Goal: Check status: Check status

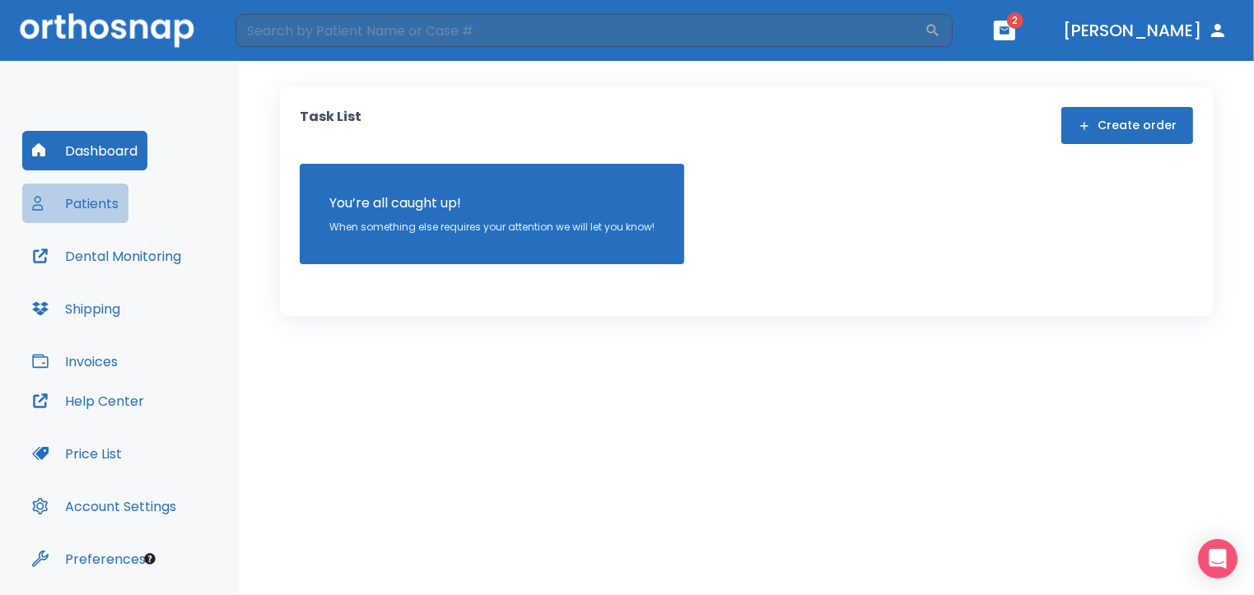
click at [86, 206] on button "Patients" at bounding box center [75, 204] width 106 height 40
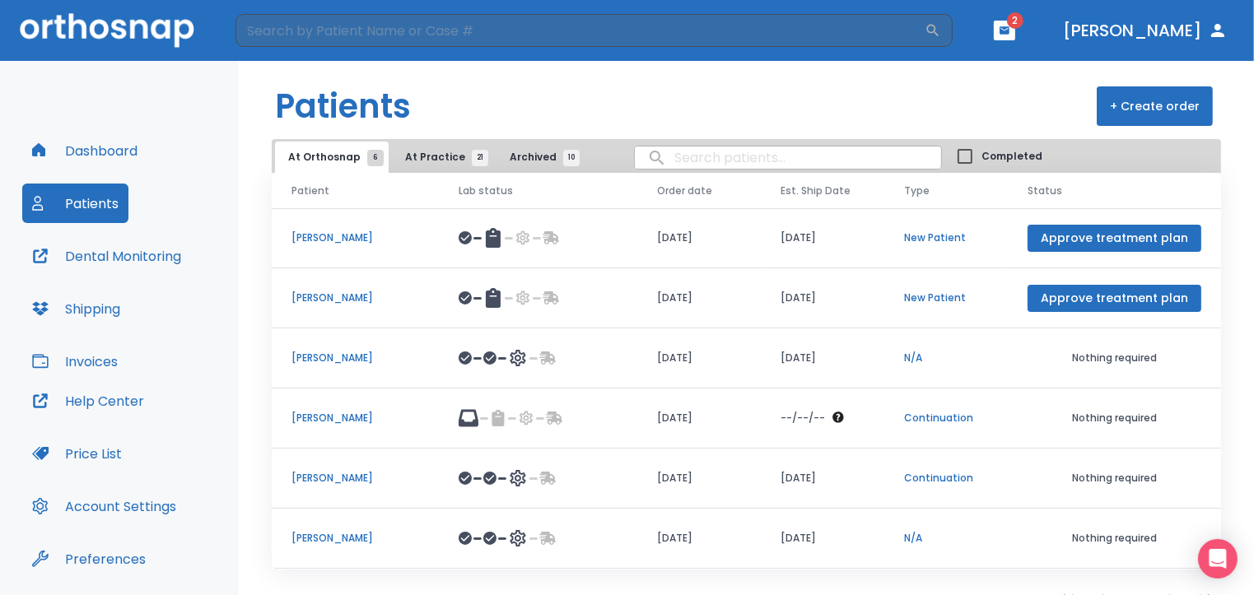
click at [423, 156] on span "At Practice 21" at bounding box center [442, 157] width 75 height 15
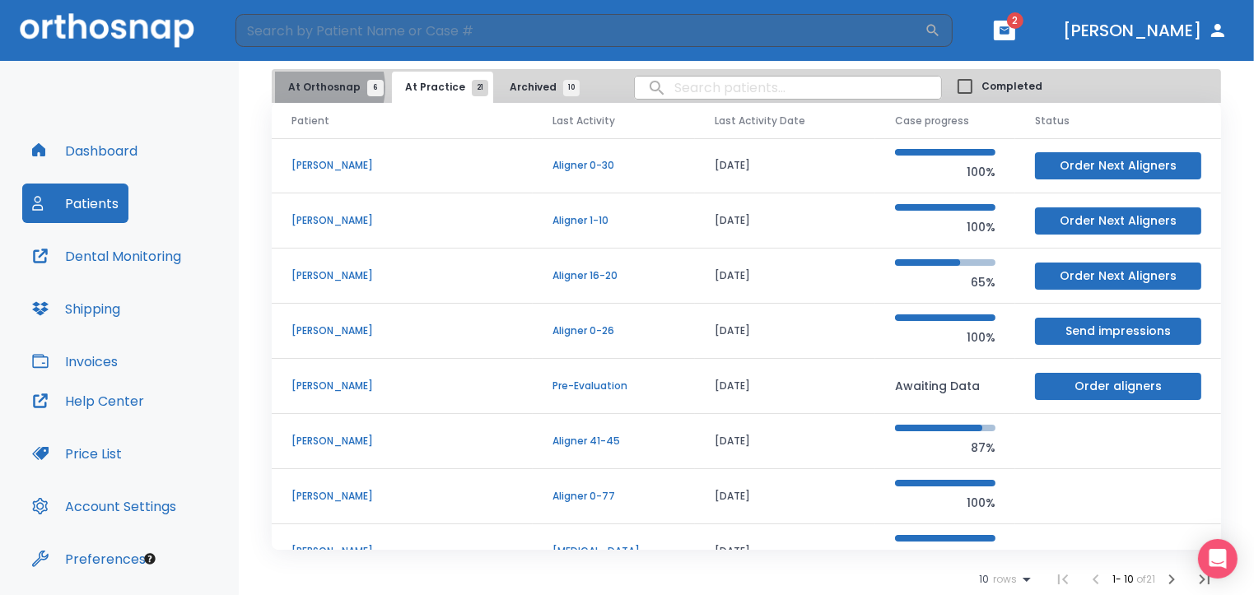
click at [314, 86] on span "At Orthosnap 6" at bounding box center [331, 87] width 87 height 15
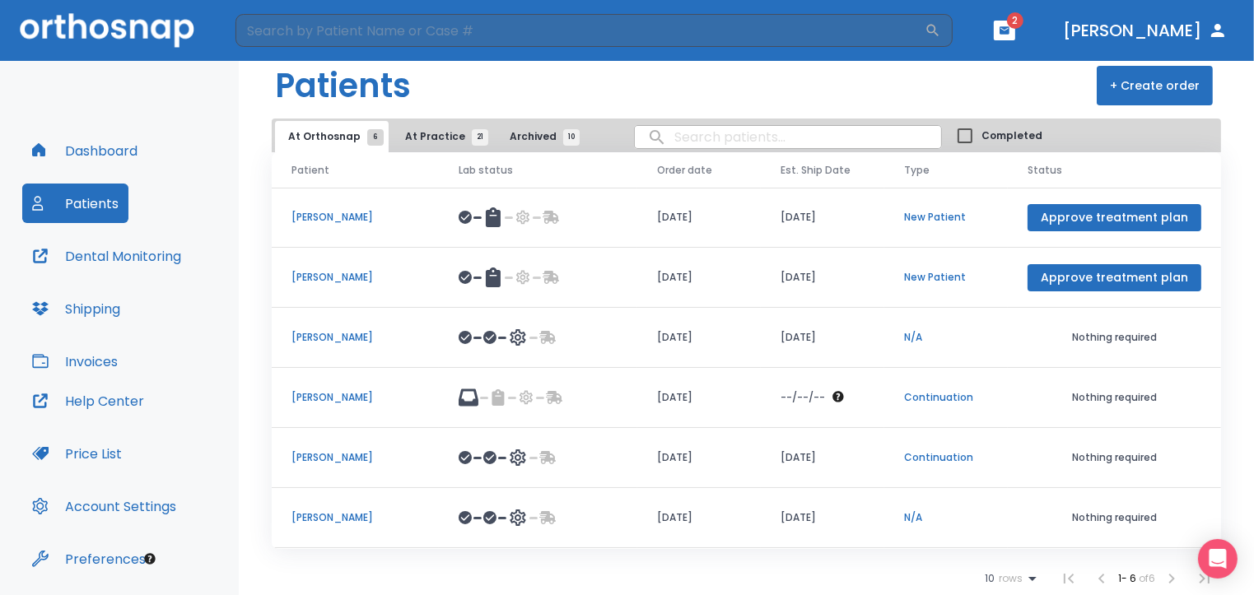
scroll to position [19, 0]
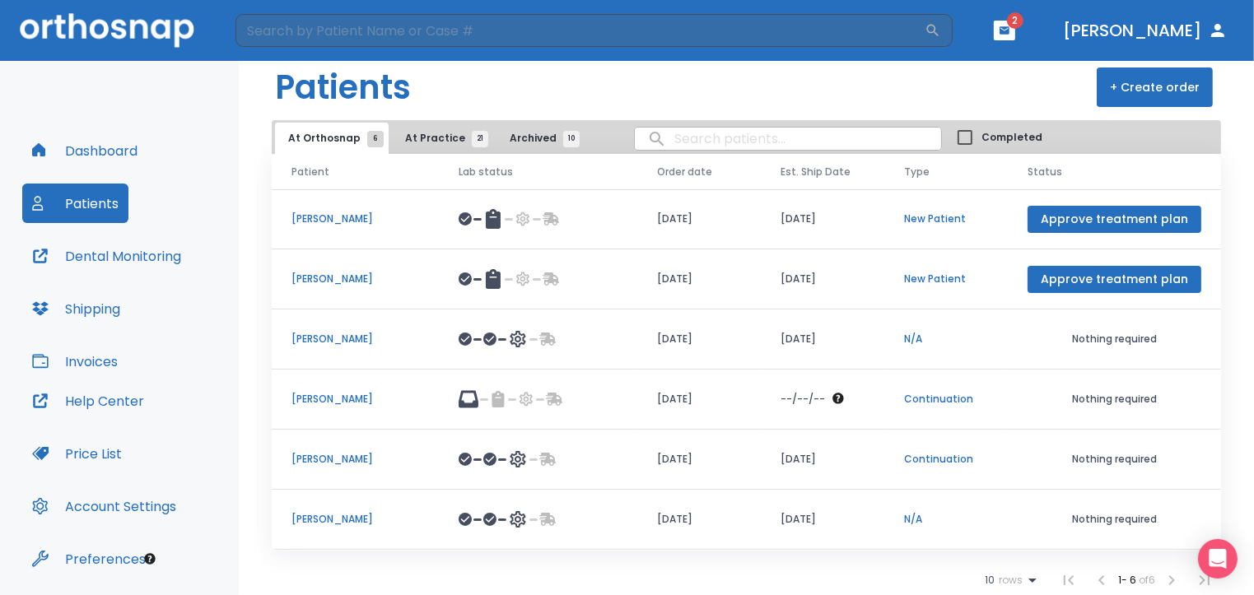
click at [413, 142] on span "At Practice 21" at bounding box center [442, 138] width 75 height 15
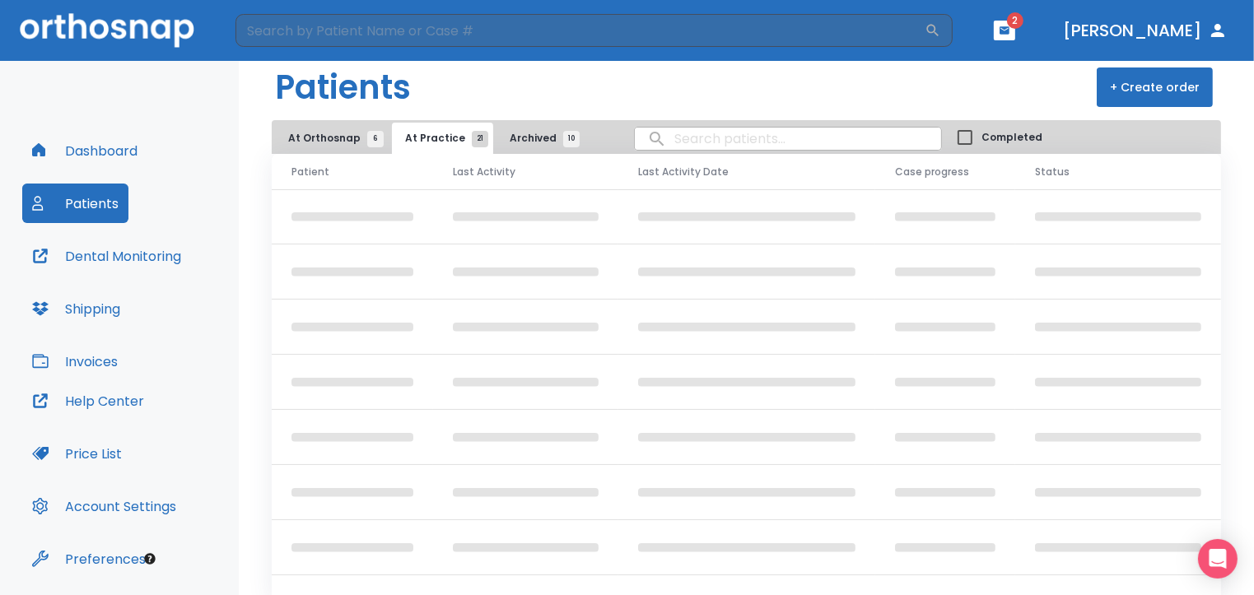
scroll to position [19, 0]
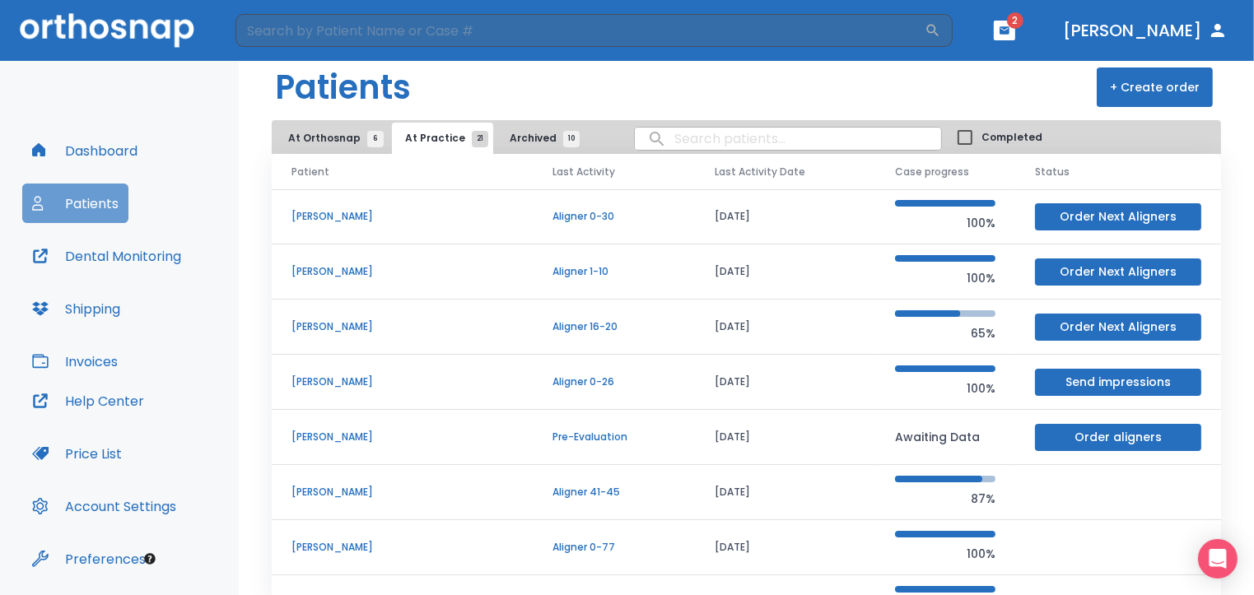
click at [95, 205] on button "Patients" at bounding box center [75, 204] width 106 height 40
click at [665, 138] on input "search" at bounding box center [788, 139] width 306 height 32
type input "[PERSON_NAME]"
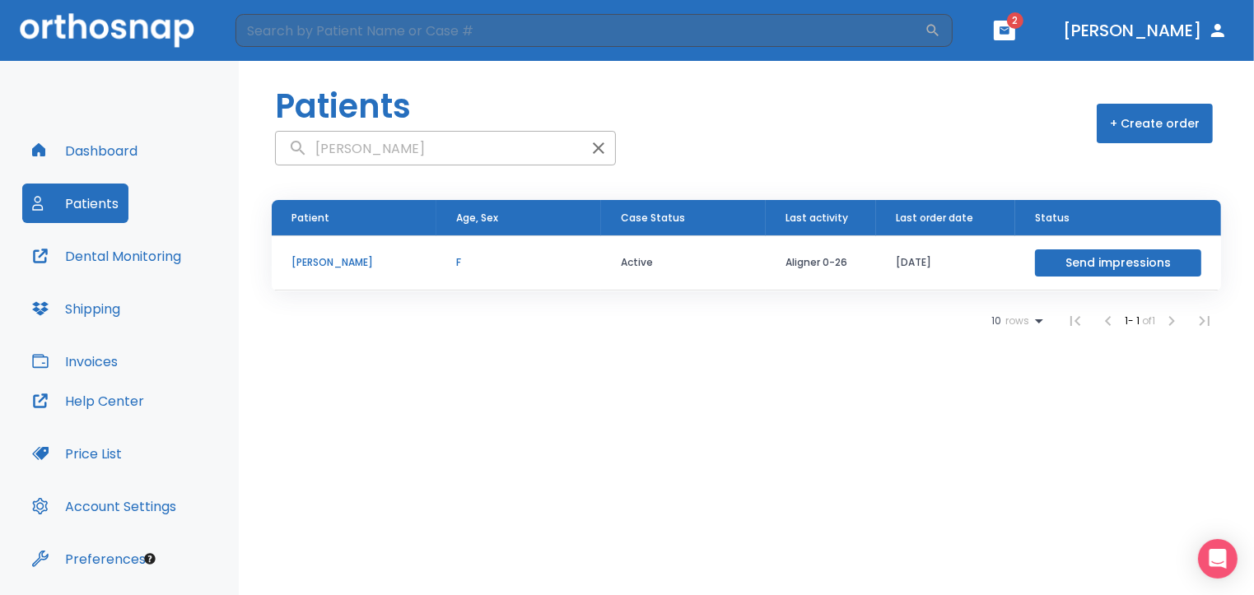
click at [323, 261] on p "[PERSON_NAME]" at bounding box center [354, 262] width 125 height 15
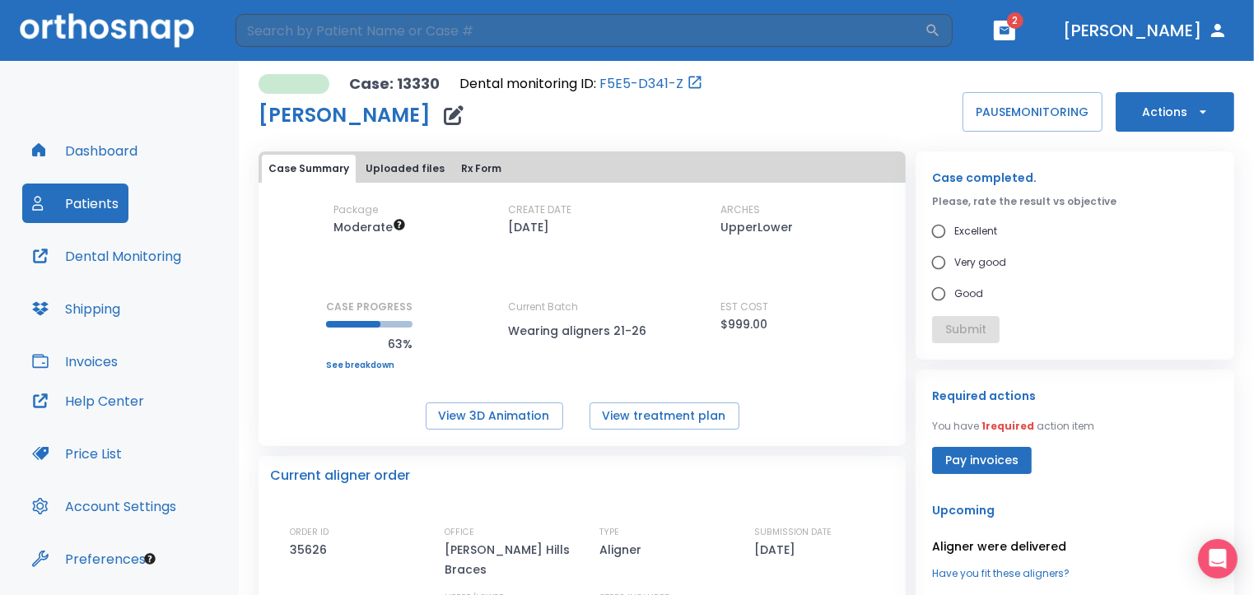
click at [1199, 110] on icon "button" at bounding box center [1202, 111] width 7 height 3
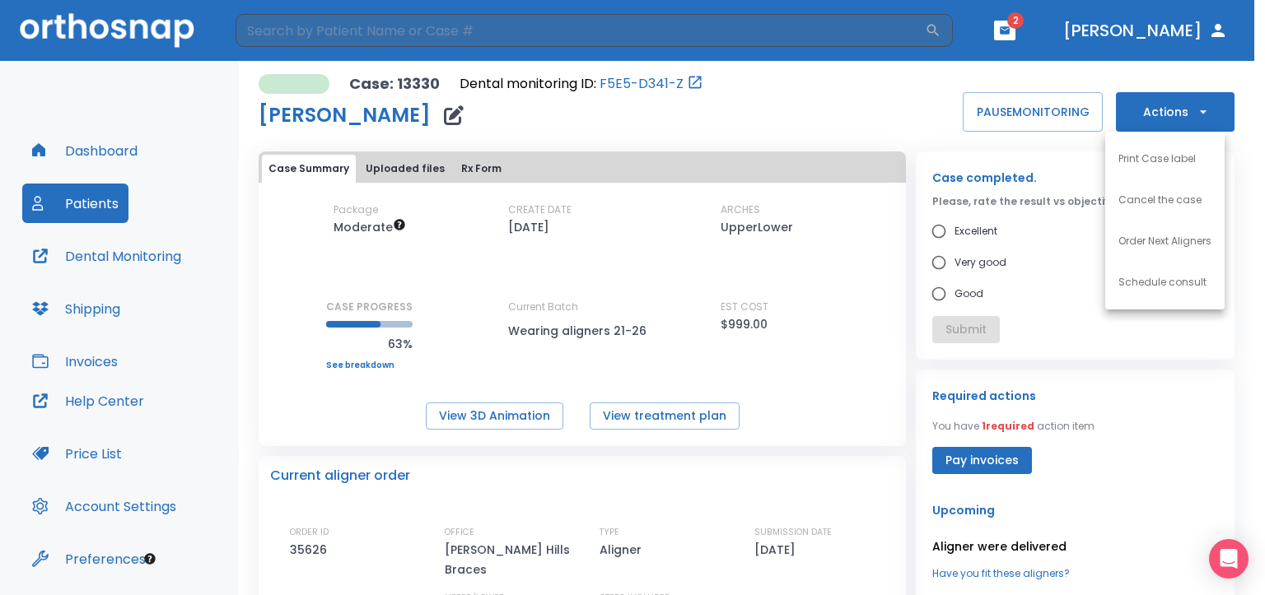
drag, startPoint x: 1248, startPoint y: 150, endPoint x: 1251, endPoint y: 180, distance: 30.6
click at [1251, 178] on div at bounding box center [632, 297] width 1265 height 595
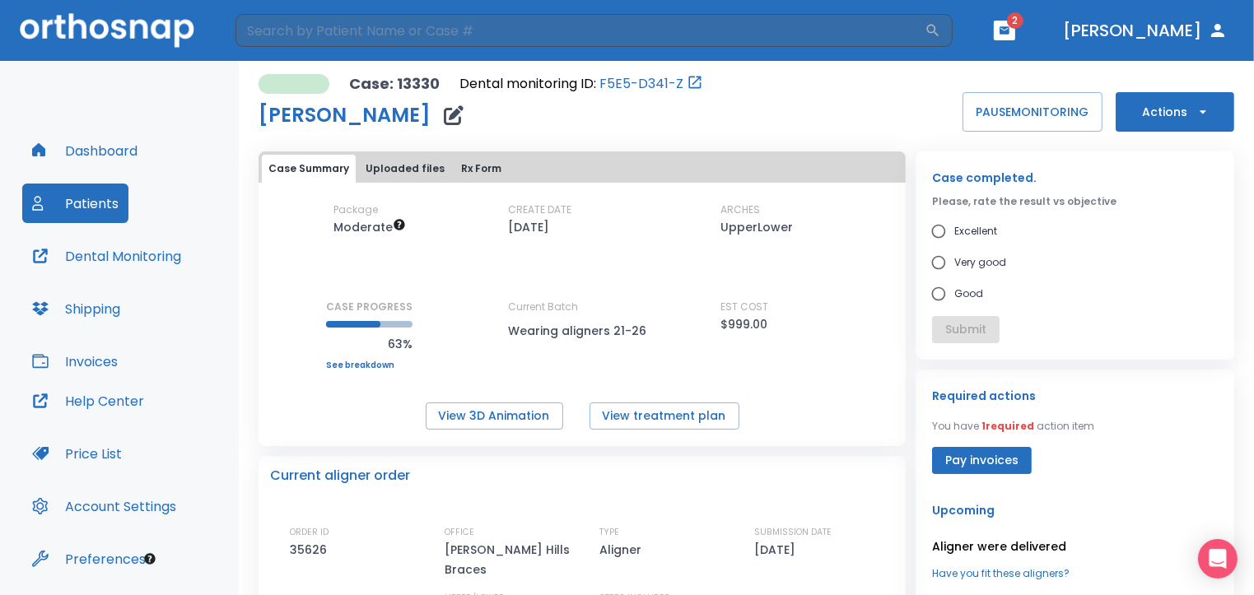
scroll to position [7, 0]
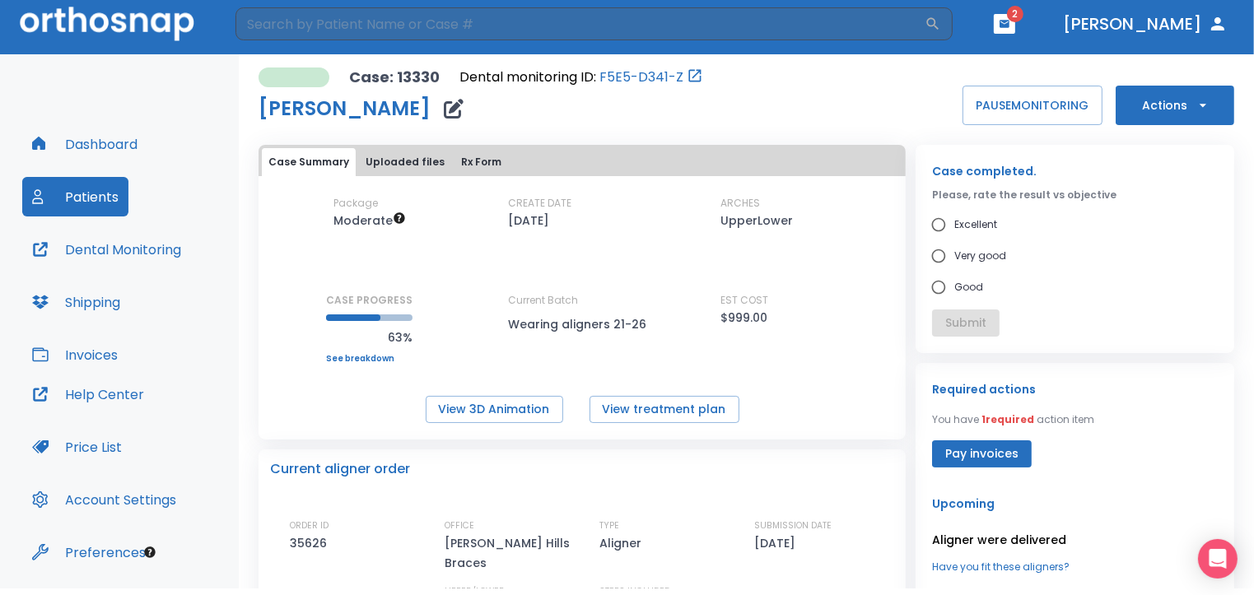
click at [444, 103] on icon "button" at bounding box center [454, 109] width 20 height 20
click at [1126, 203] on p "Please, rate the result vs objective" at bounding box center [1075, 195] width 286 height 15
click at [1024, 16] on span "2" at bounding box center [1015, 14] width 16 height 16
click at [1015, 19] on button "button" at bounding box center [1004, 24] width 21 height 20
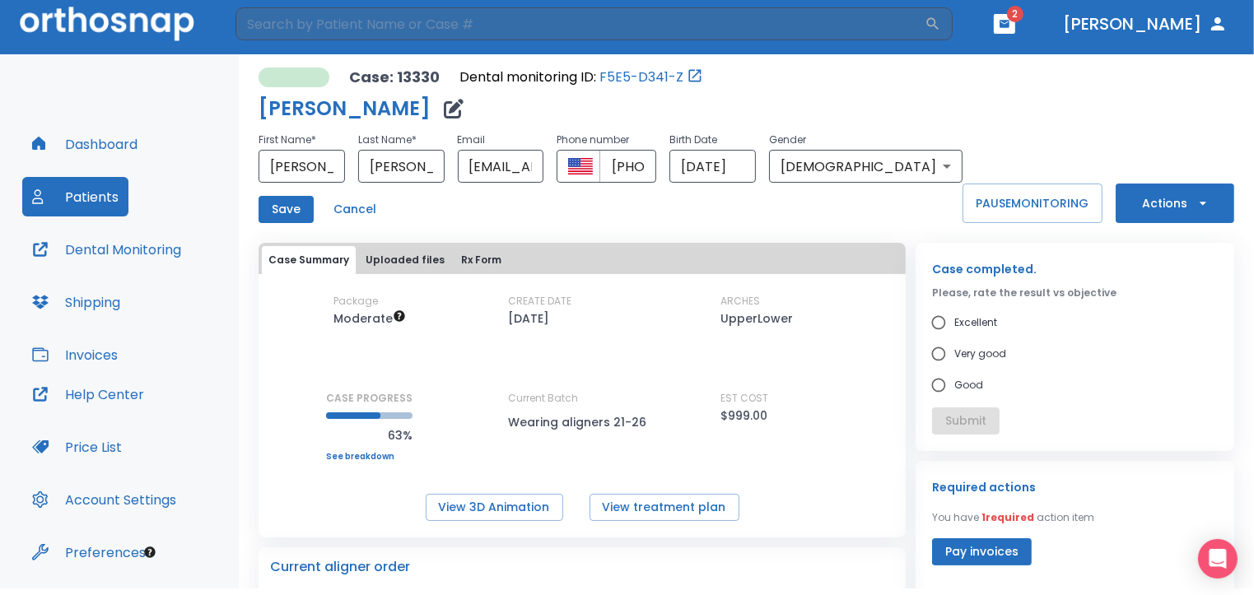
scroll to position [10, 0]
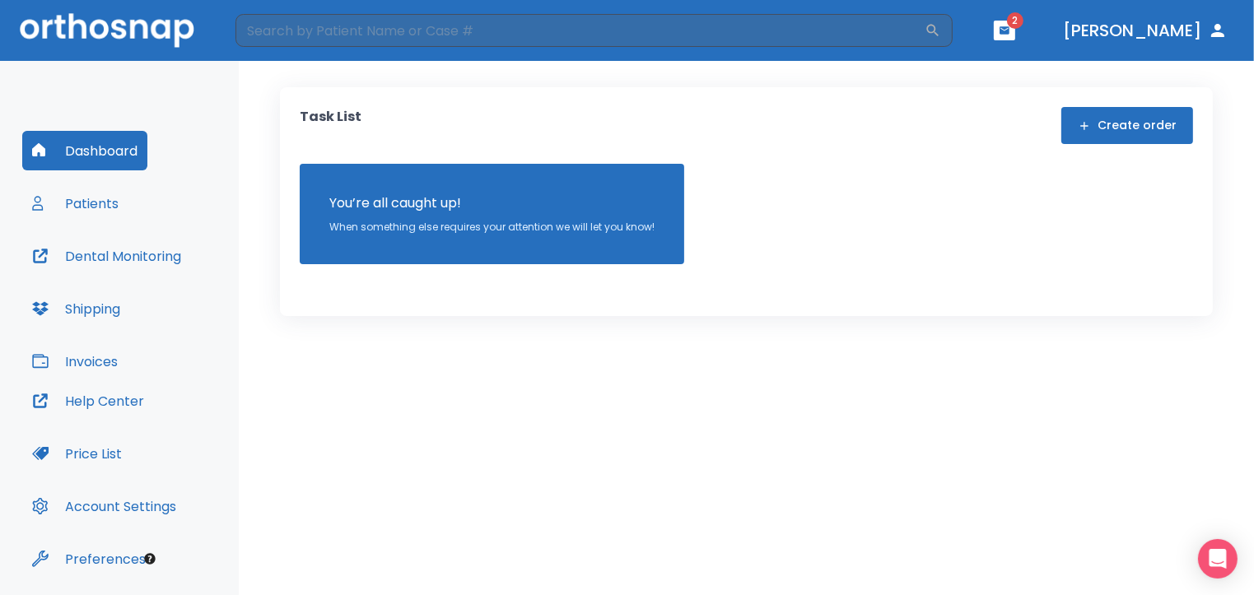
click at [108, 205] on button "Patients" at bounding box center [75, 204] width 106 height 40
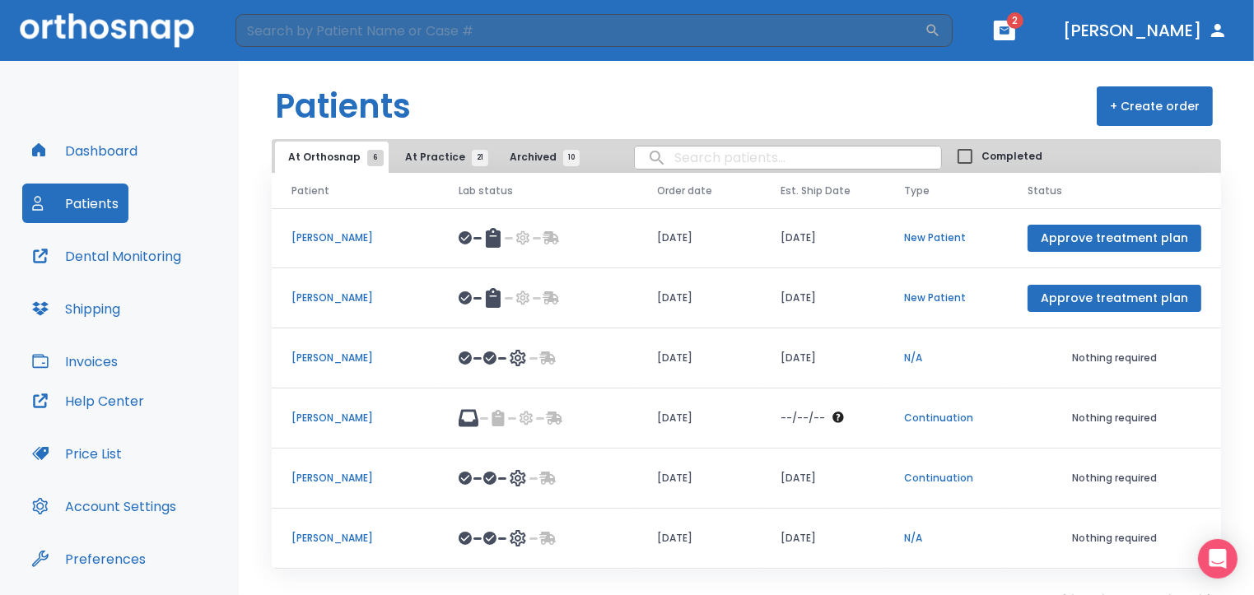
click at [692, 163] on input "search" at bounding box center [788, 158] width 306 height 32
type input "[PERSON_NAME]"
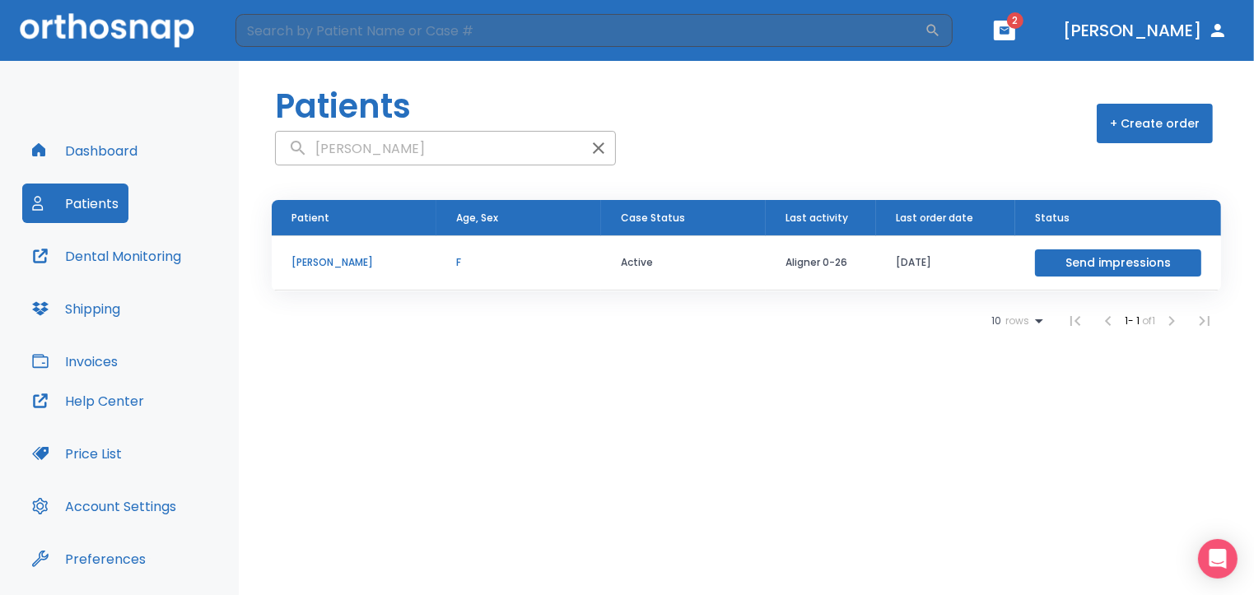
click at [303, 260] on p "[PERSON_NAME]" at bounding box center [354, 262] width 125 height 15
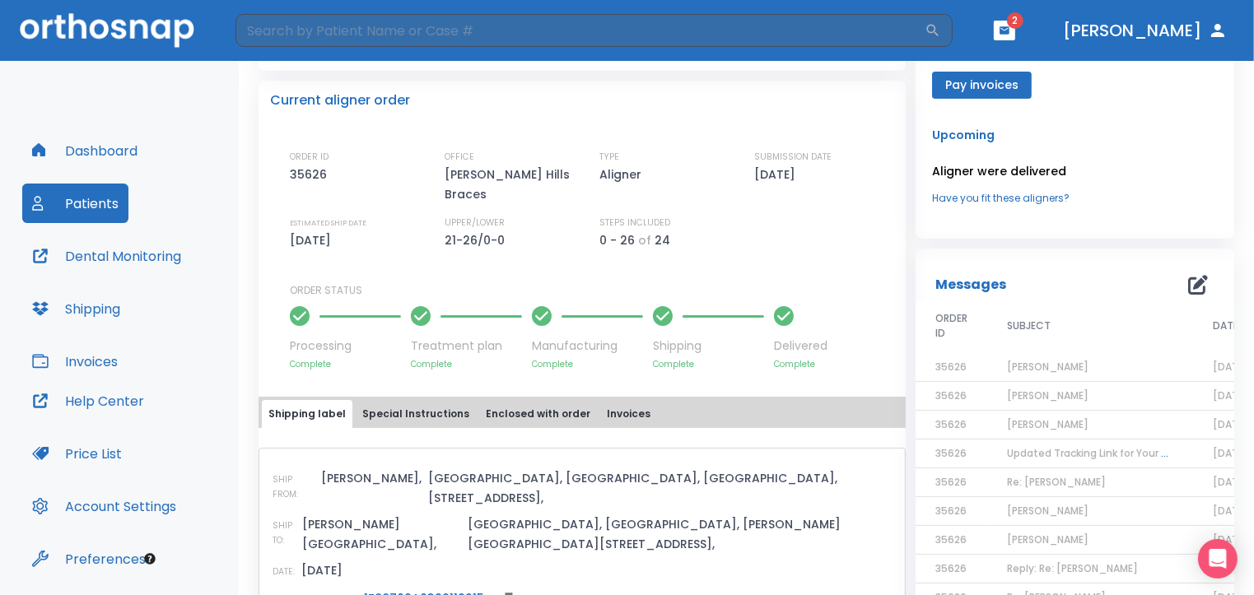
scroll to position [384, 0]
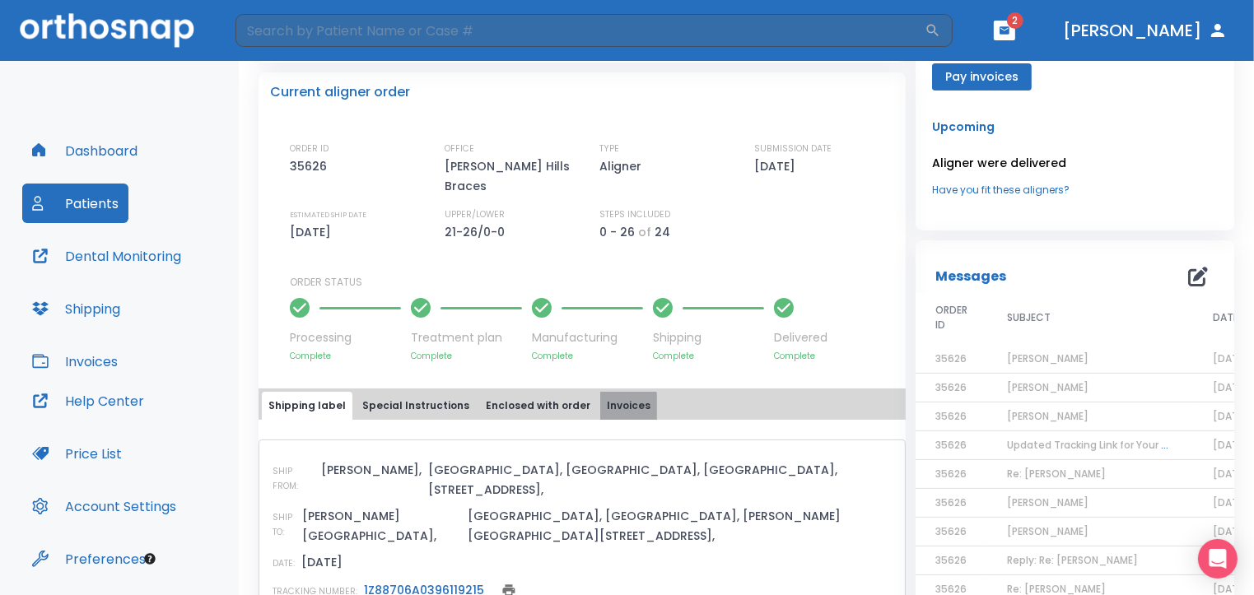
click at [600, 392] on button "Invoices" at bounding box center [628, 406] width 57 height 28
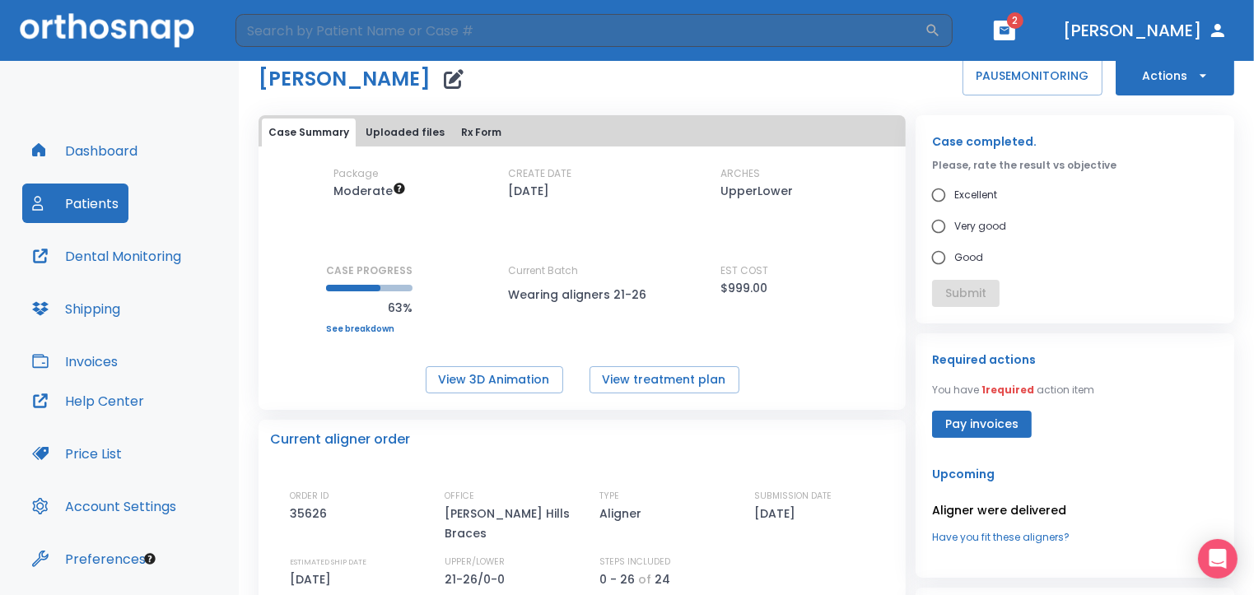
scroll to position [22, 0]
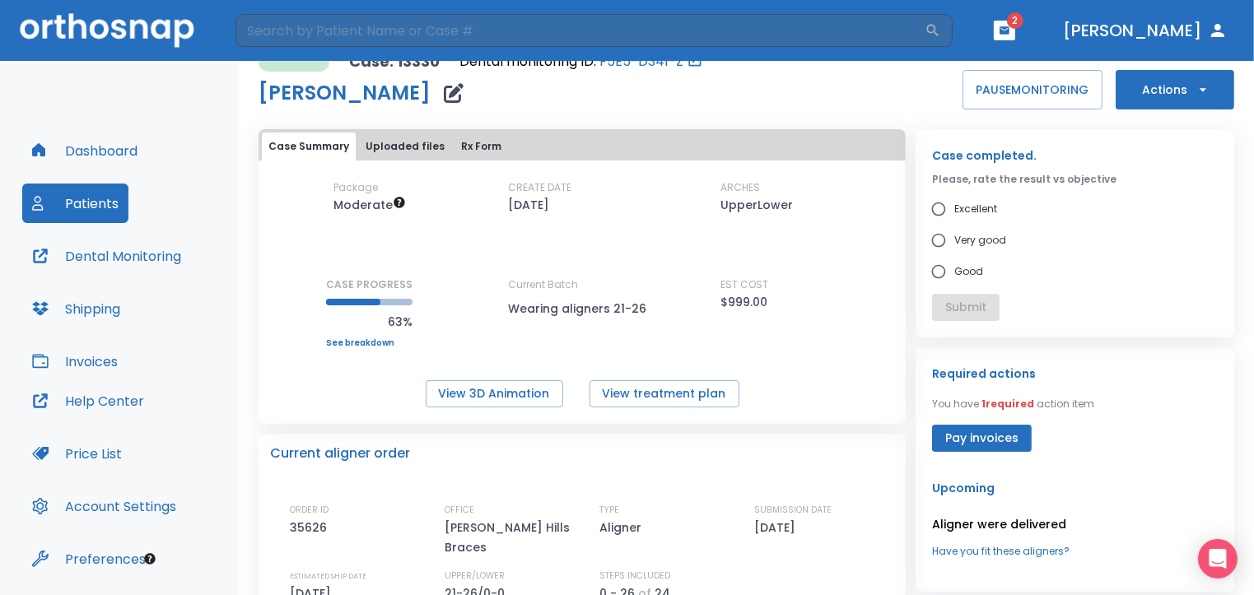
click at [75, 197] on button "Patients" at bounding box center [75, 204] width 106 height 40
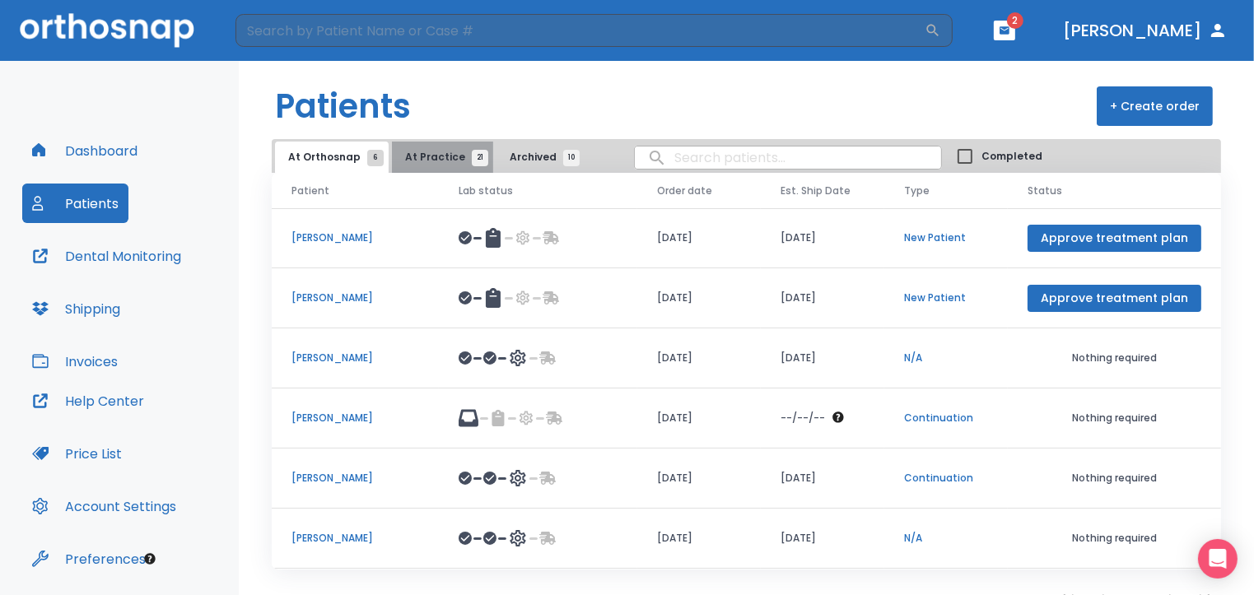
click at [436, 159] on span "At Practice 21" at bounding box center [442, 157] width 75 height 15
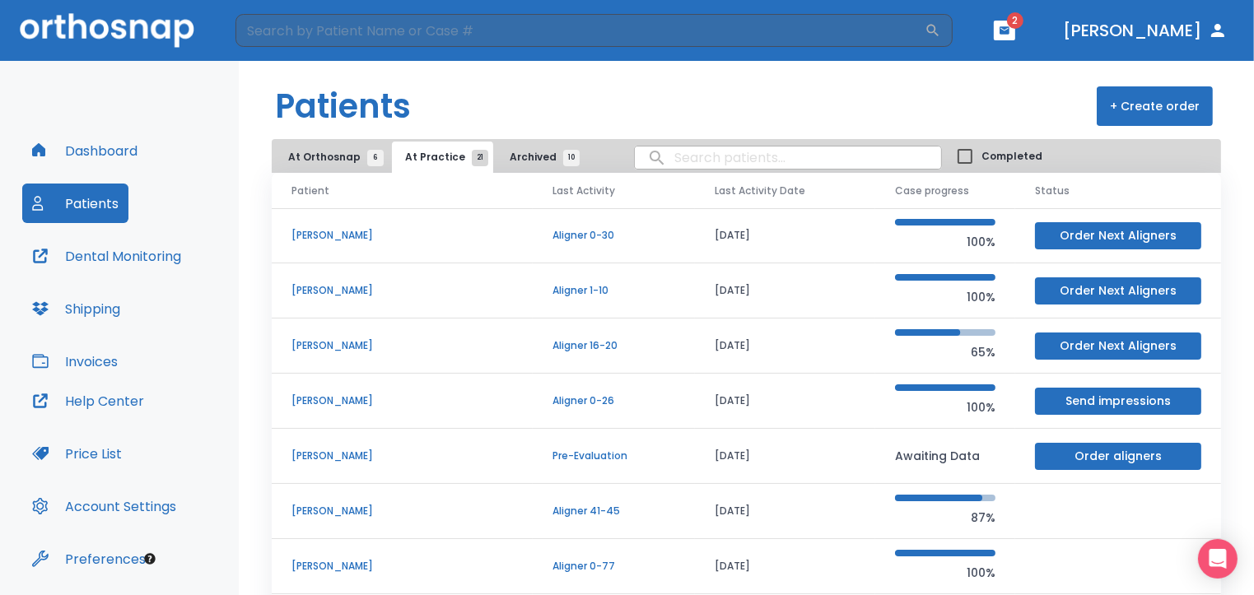
click at [323, 509] on p "[PERSON_NAME]" at bounding box center [403, 511] width 222 height 15
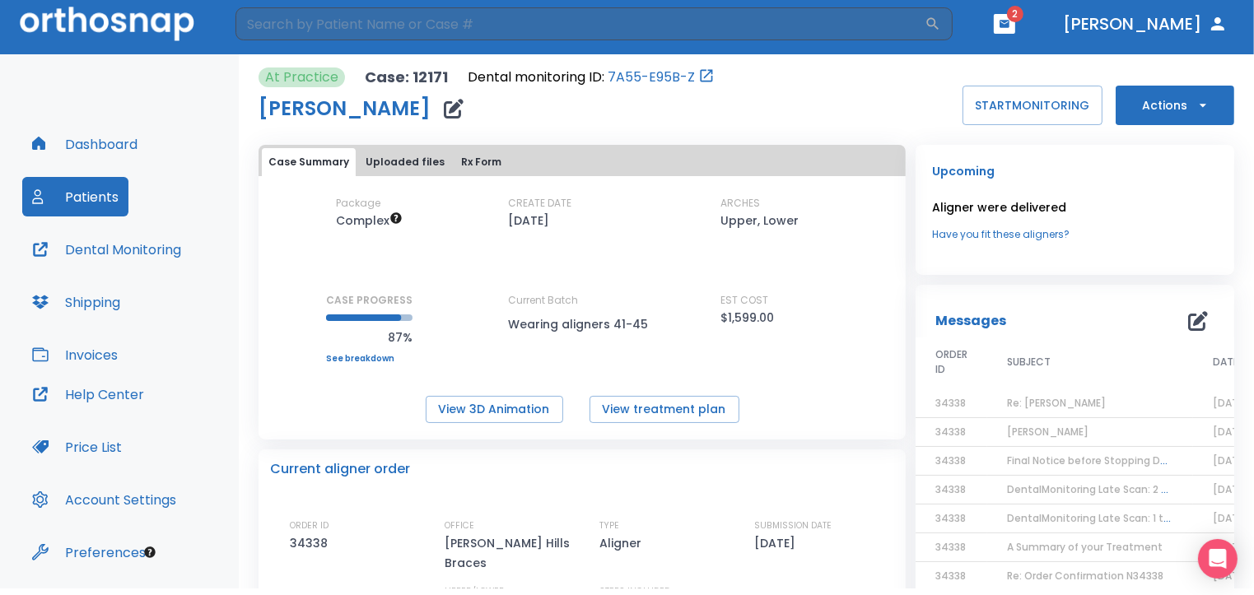
scroll to position [13, 0]
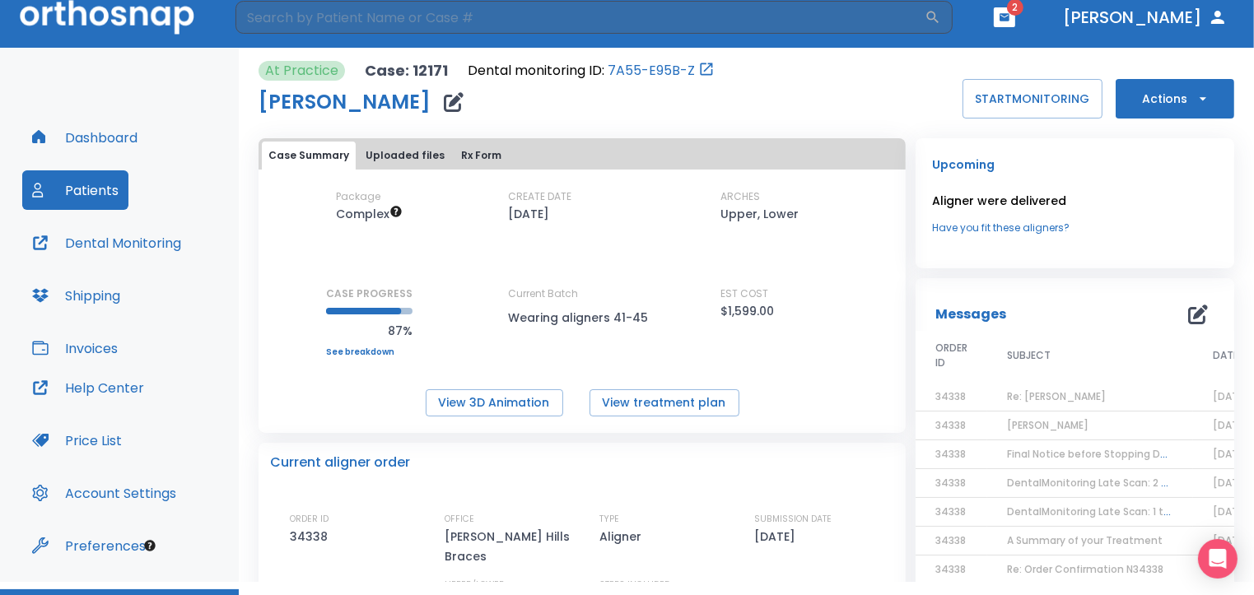
click at [1118, 226] on link "Have you fit these aligners?" at bounding box center [1075, 228] width 286 height 15
